Goal: Task Accomplishment & Management: Use online tool/utility

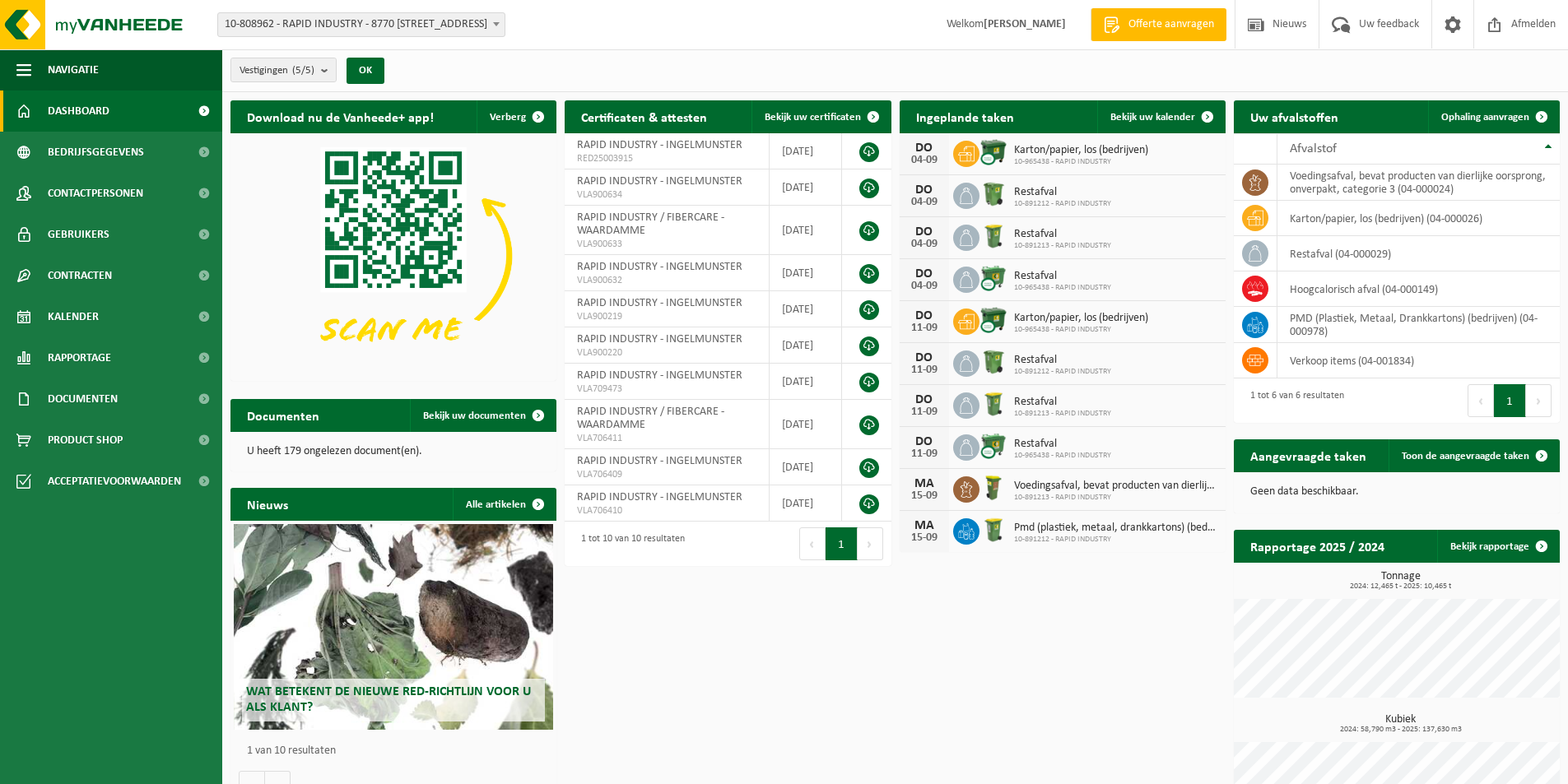
click at [495, 22] on b at bounding box center [496, 24] width 7 height 4
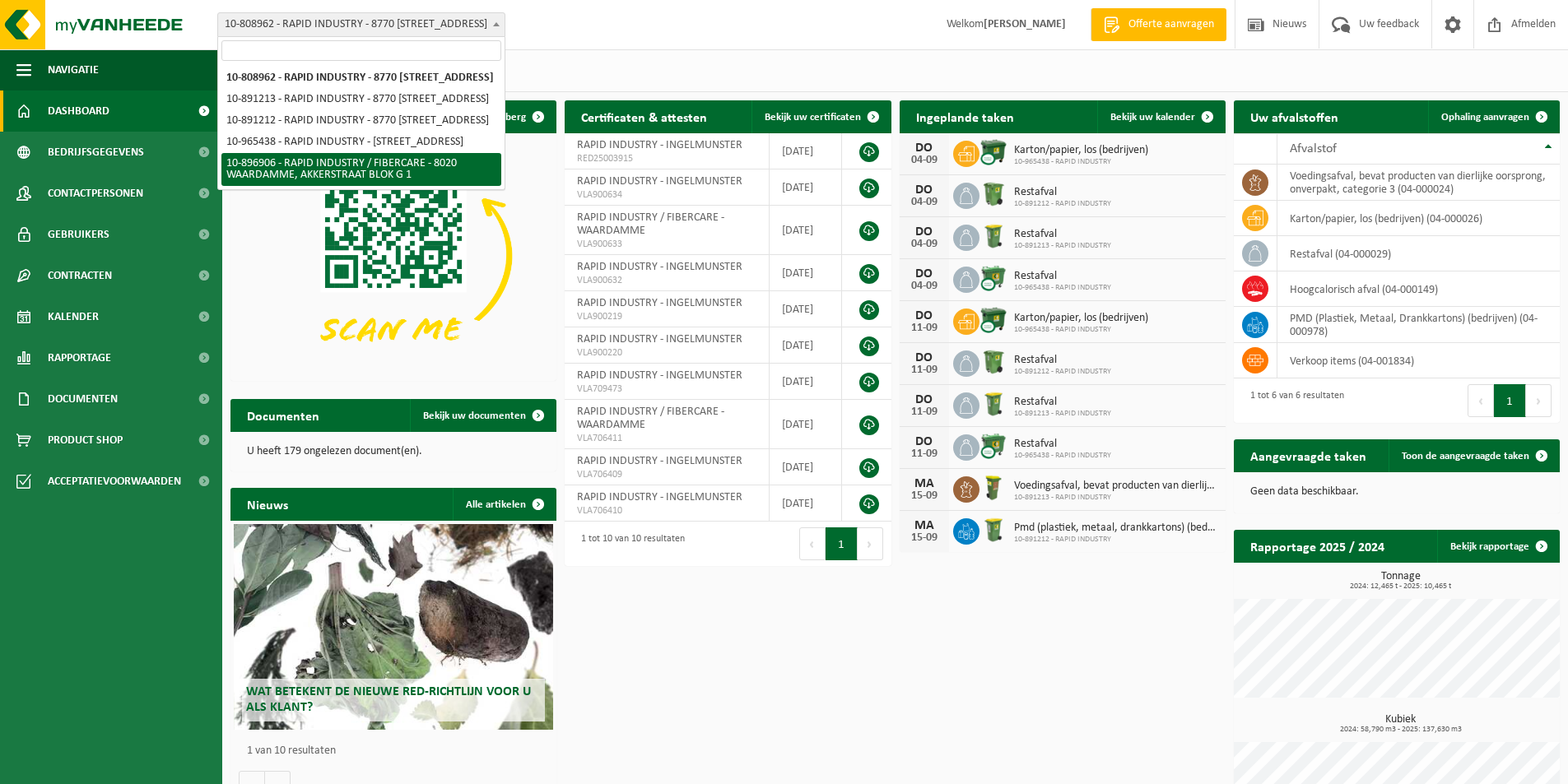
select select "117510"
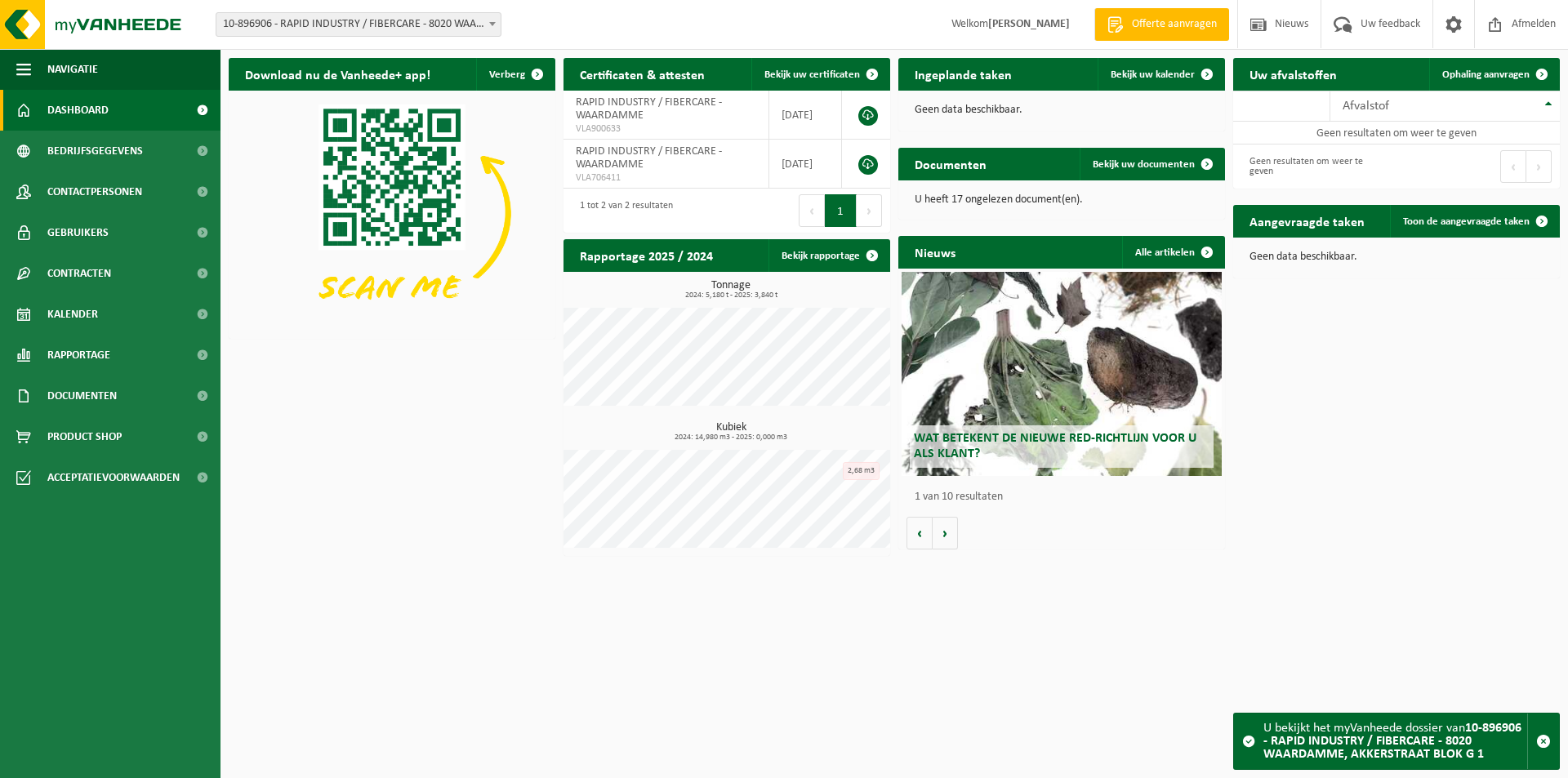
click at [491, 20] on span at bounding box center [492, 24] width 16 height 21
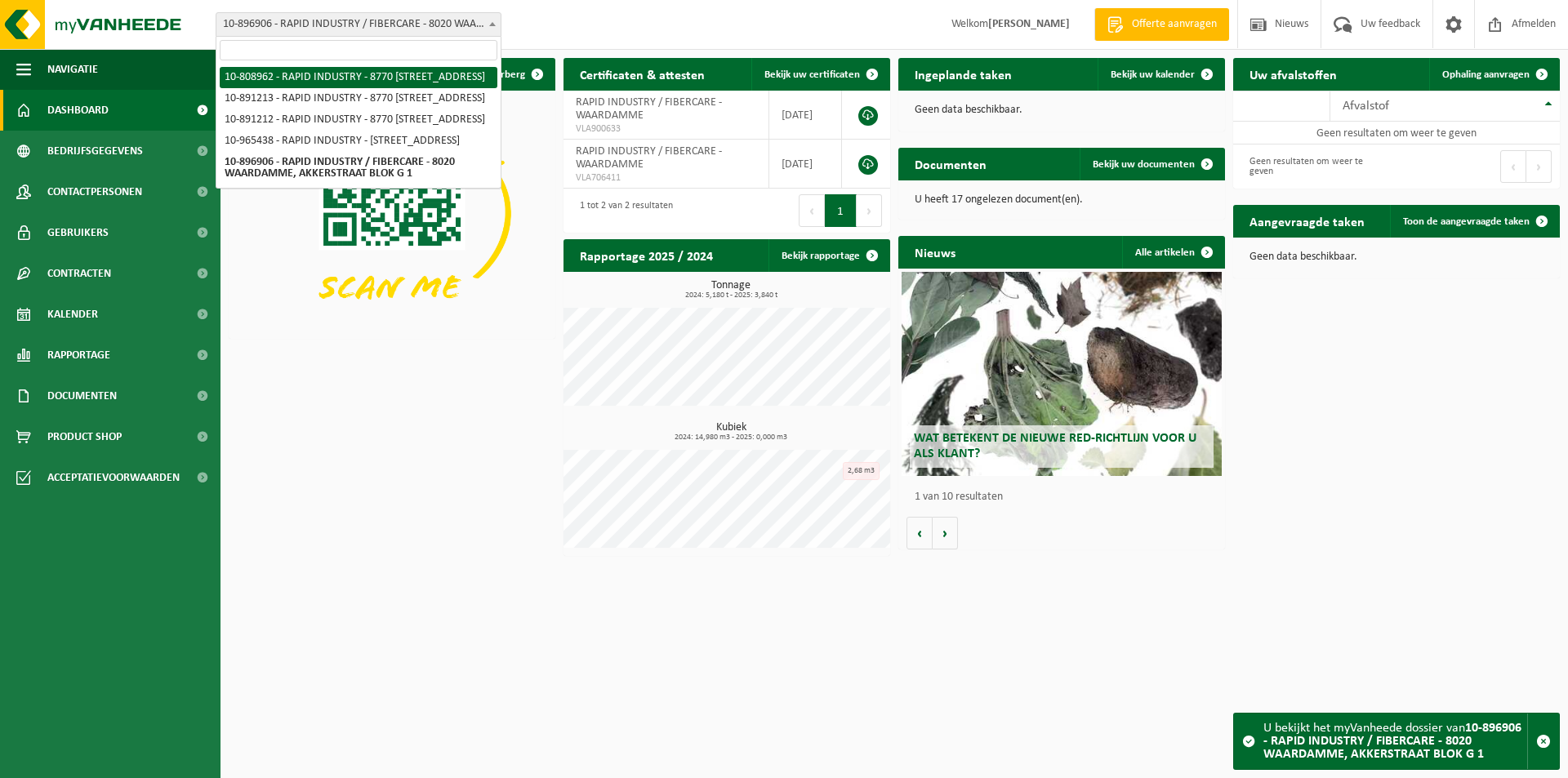
select select "114722"
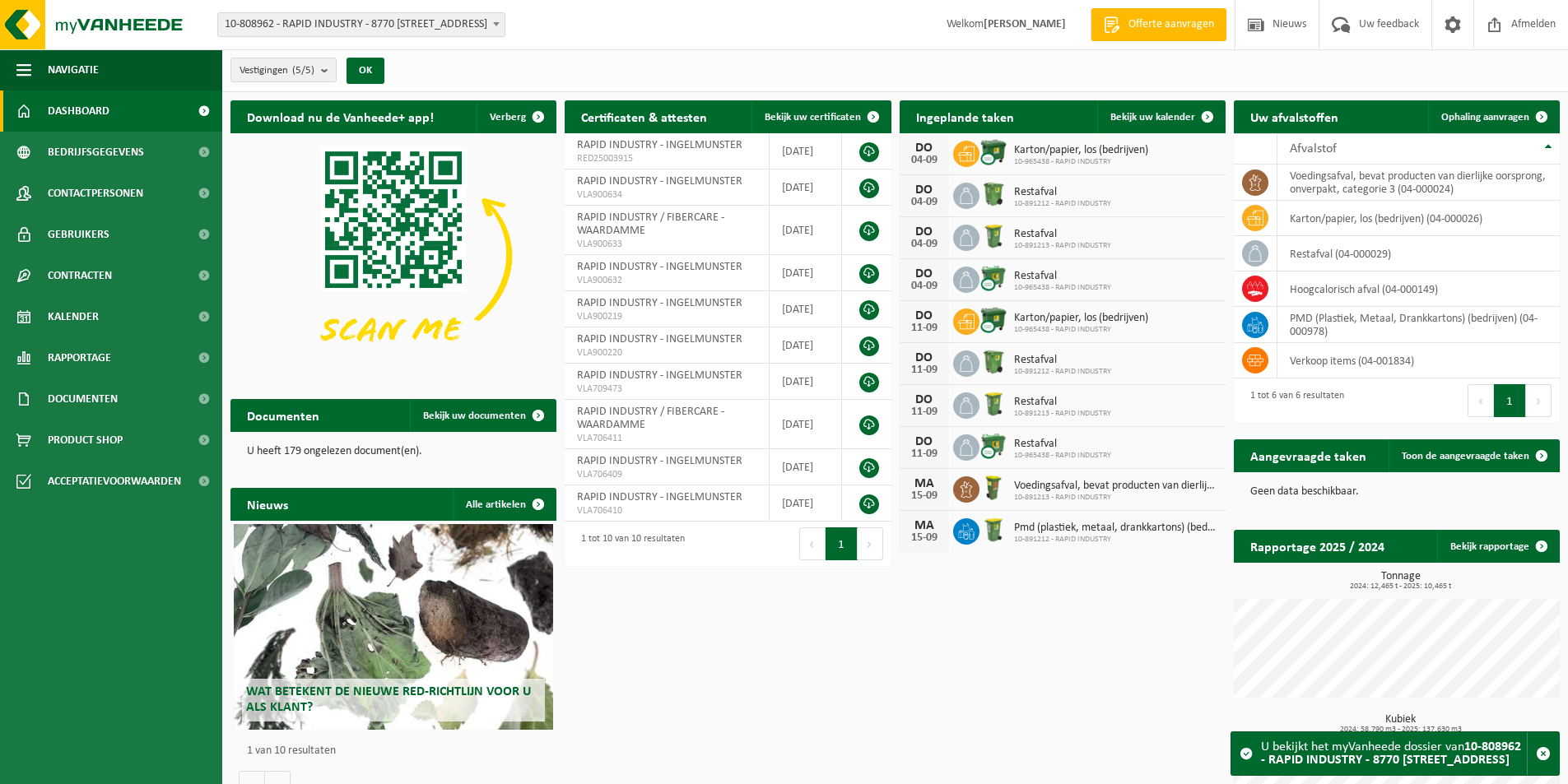
click at [494, 19] on span at bounding box center [496, 24] width 17 height 21
click at [726, 613] on div "Download nu de Vanheede+ app! Verberg Certificaten & attesten Bekijk uw certifi…" at bounding box center [895, 475] width 1337 height 766
click at [1486, 457] on span "Toon de aangevraagde taken" at bounding box center [1465, 456] width 127 height 11
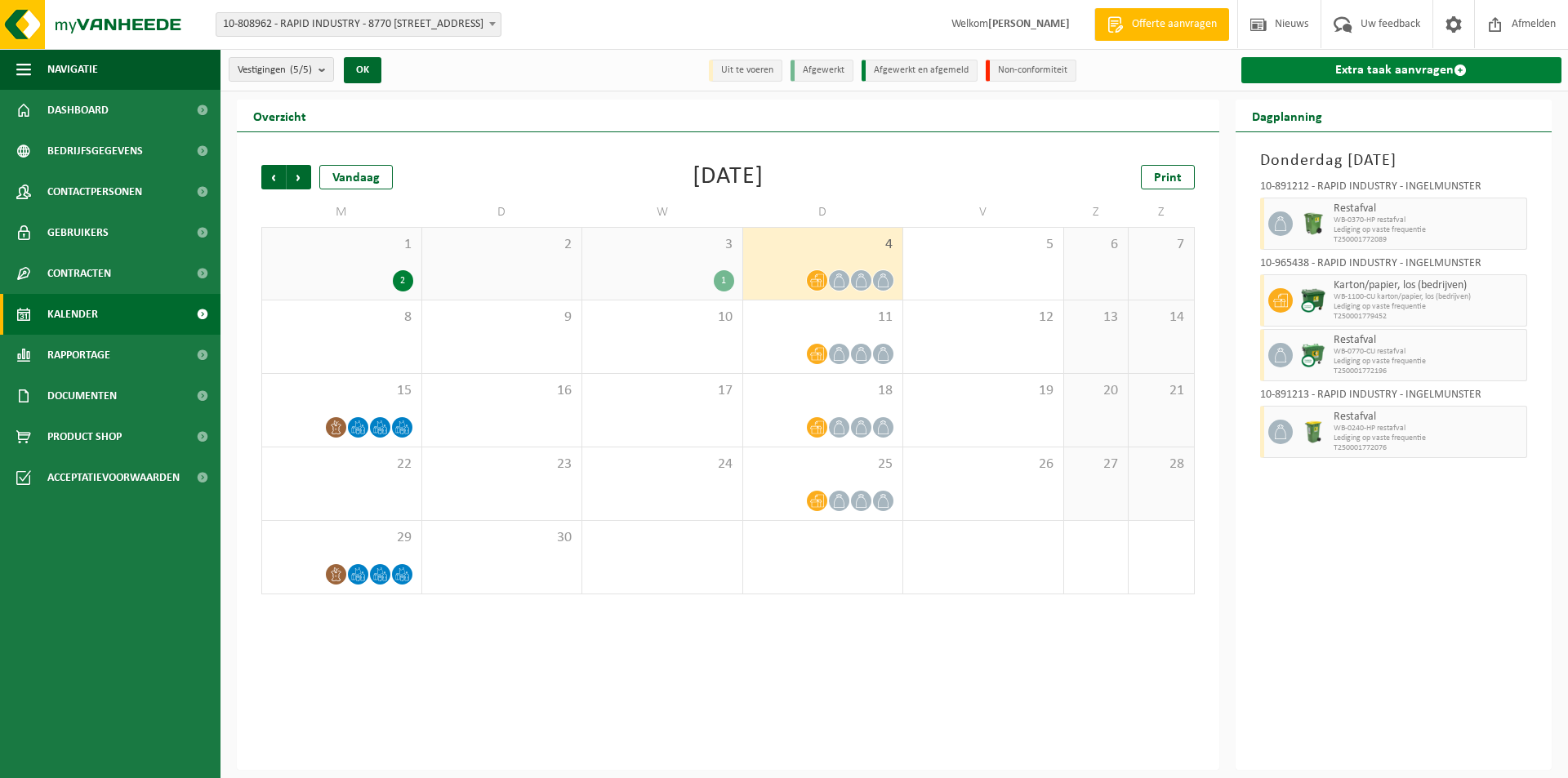
click at [1397, 70] on link "Extra taak aanvragen" at bounding box center [1401, 69] width 321 height 26
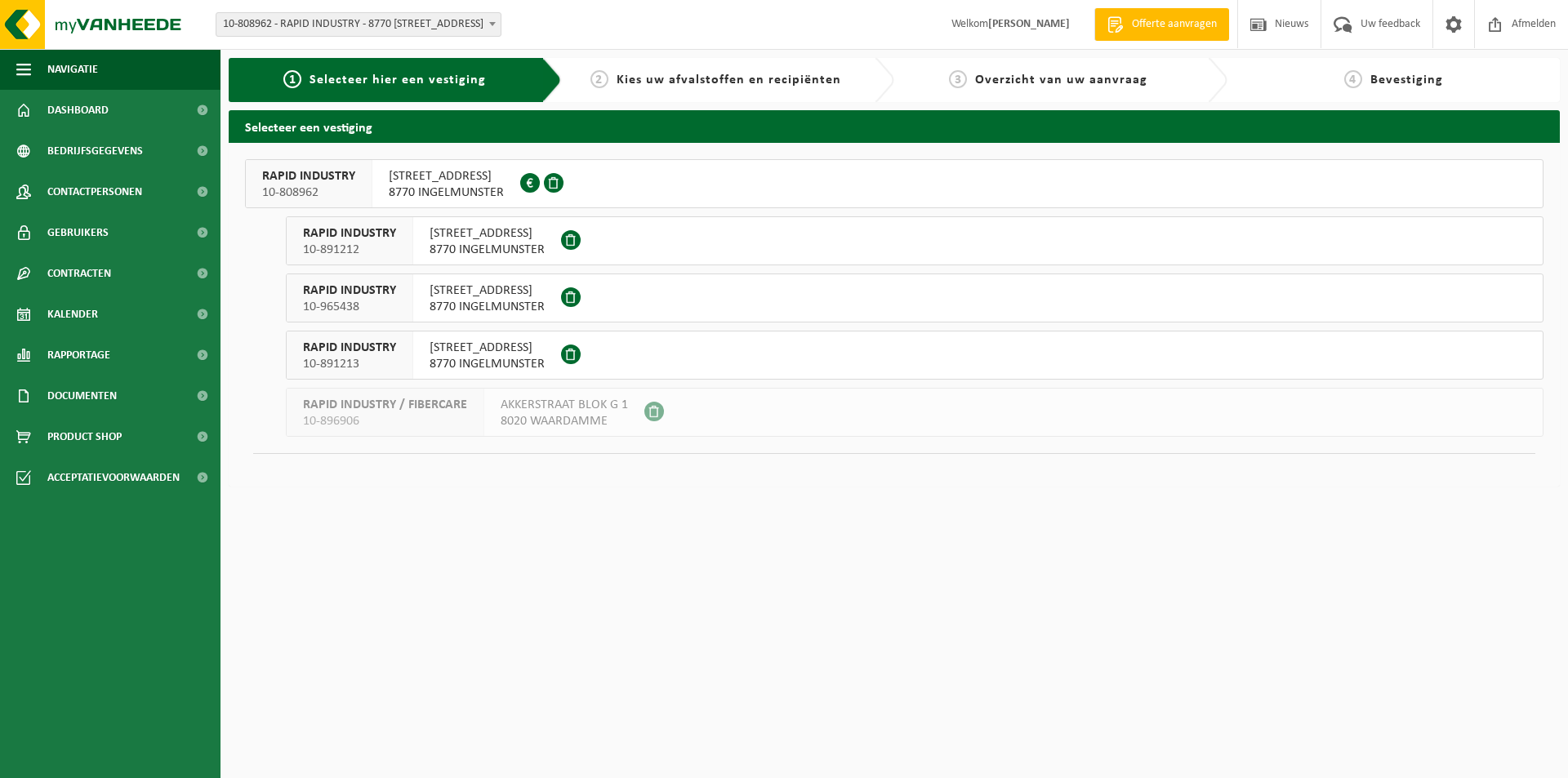
click at [728, 82] on span "Kies uw afvalstoffen en recipiënten" at bounding box center [729, 80] width 225 height 14
click at [513, 351] on span "MEULEBEKESTRAAT 1" at bounding box center [486, 347] width 115 height 16
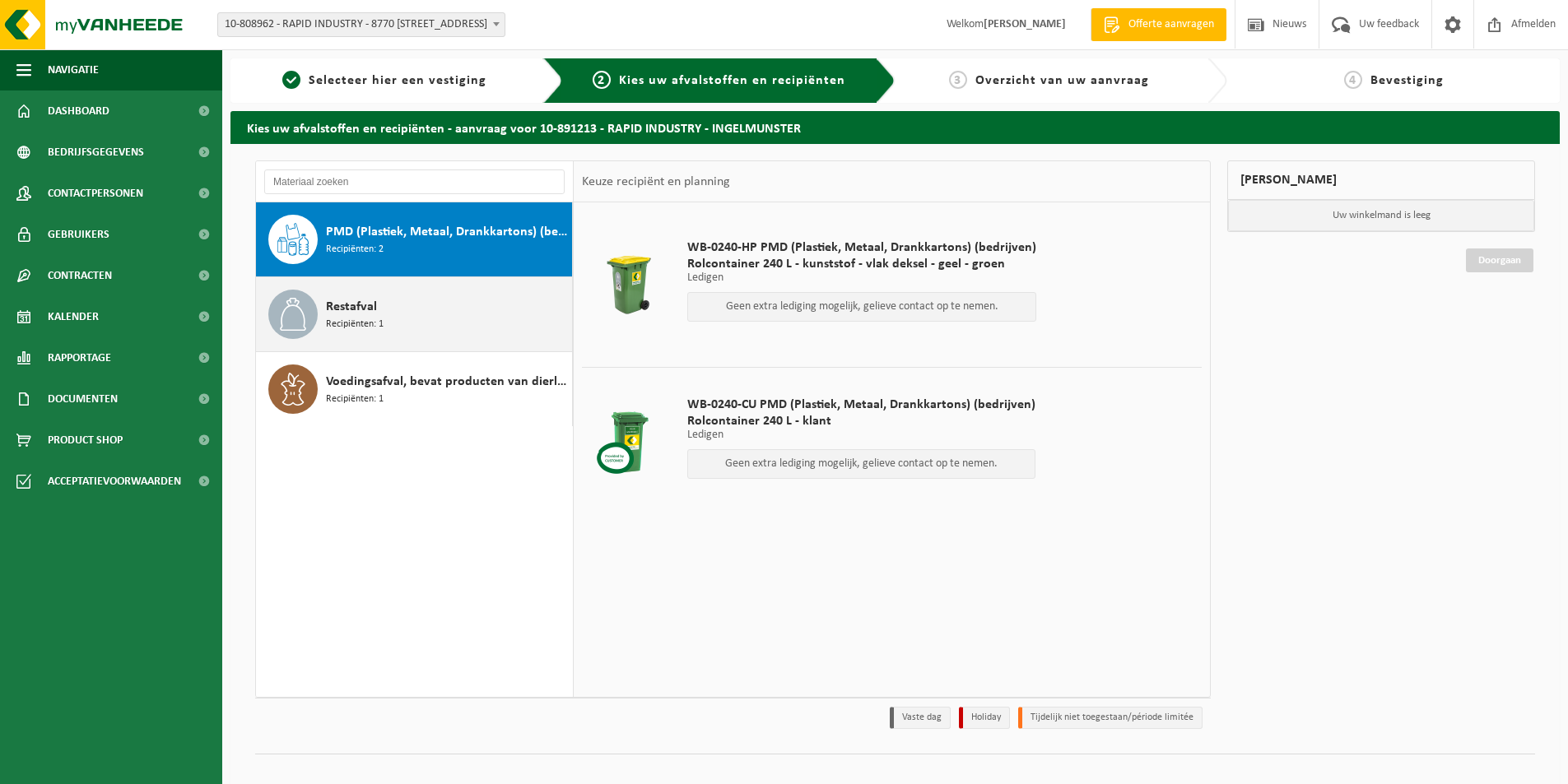
click at [454, 311] on div "Restafval Recipiënten: 1" at bounding box center [446, 314] width 242 height 50
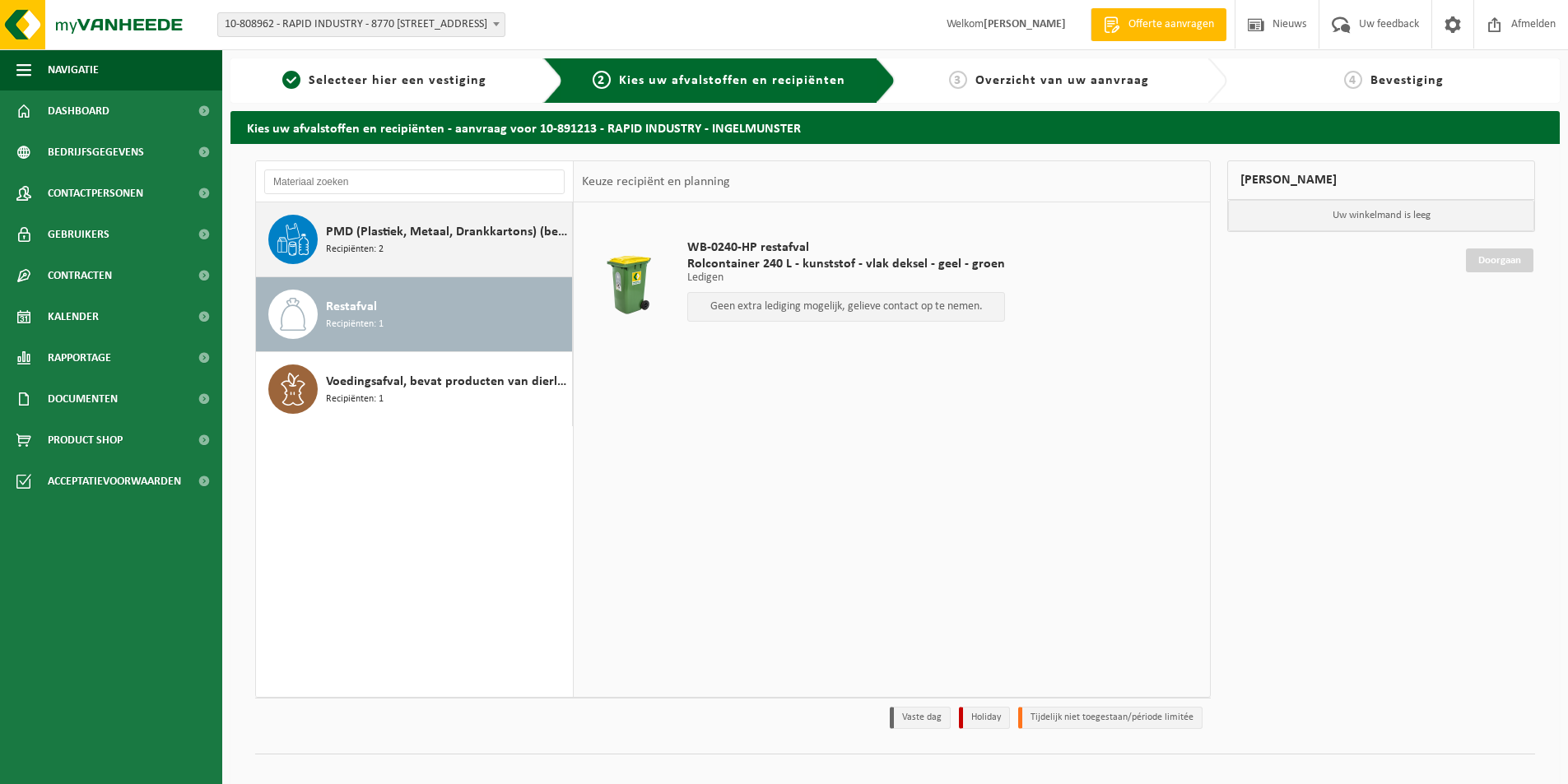
click at [453, 244] on div "PMD (Plastiek, Metaal, Drankkartons) (bedrijven) Recipiënten: 2" at bounding box center [446, 239] width 242 height 50
